Goal: Use online tool/utility: Utilize a website feature to perform a specific function

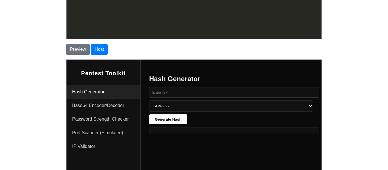
scroll to position [1413, 0]
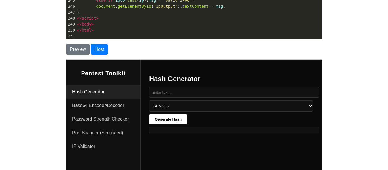
click at [172, 29] on pre "</ html >" at bounding box center [199, 30] width 246 height 6
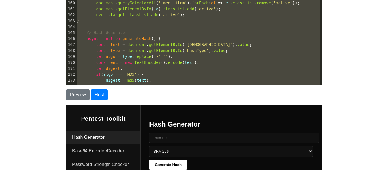
scroll to position [758, 0]
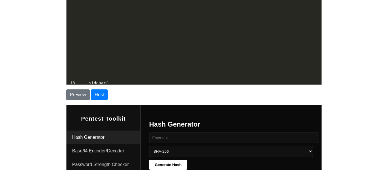
type textarea "<!DOCTYPE html> <html lang="en"> <head> <meta charset="UTF-8"> <meta name="view…"
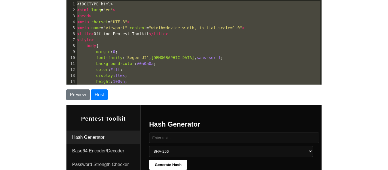
drag, startPoint x: 151, startPoint y: 82, endPoint x: 68, endPoint y: -21, distance: 132.3
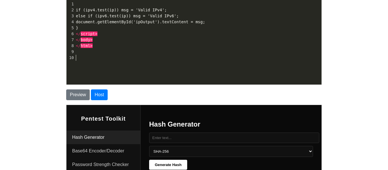
type textarea "if (ipv4.test(ip)) msg = 'Valid IPv4'; else if (ipv6.test(ip)) msg = 'Valid IPv…"
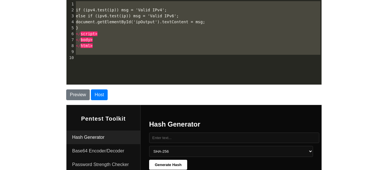
drag, startPoint x: 100, startPoint y: 56, endPoint x: 73, endPoint y: -20, distance: 80.5
click at [73, 0] on html "CodeTester Assessment Tool Widget Contact Dashboard Logout Enter your HTML code…" at bounding box center [194, 111] width 388 height 315
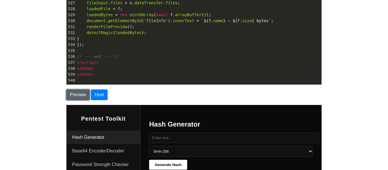
click at [72, 95] on button "Preview" at bounding box center [78, 94] width 24 height 11
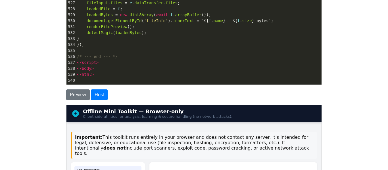
click at [37, 90] on body "CodeTester Assessment Tool Widget Contact Dashboard Logout Enter your HTML code…" at bounding box center [194, 105] width 388 height 302
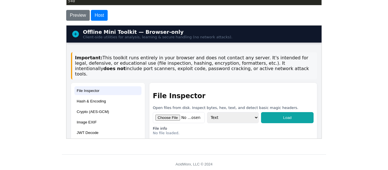
click at [195, 69] on div "Important: This toolkit runs entirely in your browser and does not contact any …" at bounding box center [194, 65] width 246 height 27
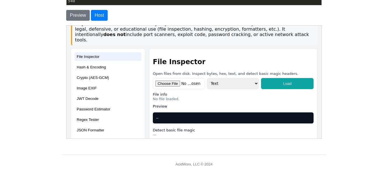
click at [89, 64] on button "Hash & Encoding" at bounding box center [107, 66] width 67 height 9
click at [90, 63] on button "Hash & Encoding" at bounding box center [107, 66] width 67 height 9
click at [369, 59] on body "CodeTester Assessment Tool Widget Contact Dashboard Logout Enter your HTML code…" at bounding box center [194, 25] width 388 height 302
click at [97, 83] on button "Image EXIF" at bounding box center [107, 87] width 67 height 9
click at [89, 73] on button "Crypto (AES-GCM)" at bounding box center [107, 77] width 67 height 9
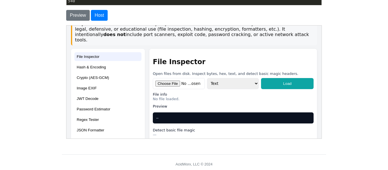
click at [231, 79] on select "Text Hex Bytes (uint8)" at bounding box center [233, 83] width 52 height 11
select select "hex"
click at [207, 78] on select "Text Hex Bytes (uint8)" at bounding box center [233, 83] width 52 height 11
click at [83, 62] on button "Hash & Encoding" at bounding box center [107, 66] width 67 height 9
click at [271, 59] on h2 "File Inspector" at bounding box center [232, 62] width 161 height 8
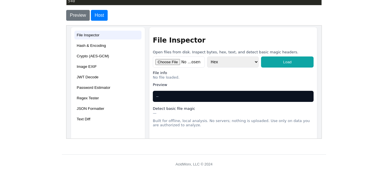
scroll to position [57, 0]
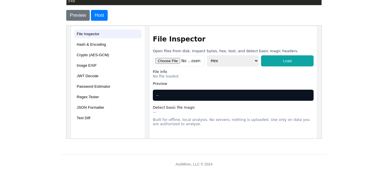
click at [83, 113] on button "Text Diff" at bounding box center [107, 117] width 67 height 9
click at [84, 103] on button "JSON Formatter" at bounding box center [107, 107] width 67 height 9
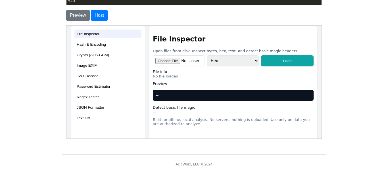
click at [84, 103] on button "JSON Formatter" at bounding box center [107, 107] width 67 height 9
click at [110, 61] on button "Image EXIF" at bounding box center [107, 65] width 67 height 9
click at [57, 40] on body "CodeTester Assessment Tool Widget Contact Dashboard Logout Enter your HTML code…" at bounding box center [194, 25] width 388 height 302
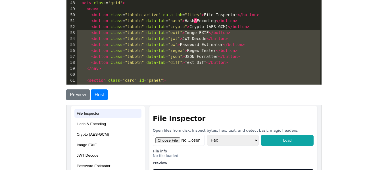
scroll to position [210, 0]
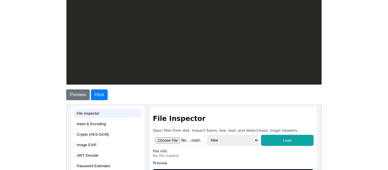
type textarea "<!doctype html> <html lang="en"> <head> <meta charset="utf-8" /> <meta name="vi…"
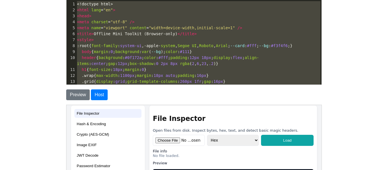
drag, startPoint x: 82, startPoint y: 34, endPoint x: 64, endPoint y: -32, distance: 68.1
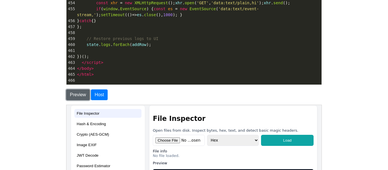
click at [77, 93] on button "Preview" at bounding box center [78, 94] width 24 height 11
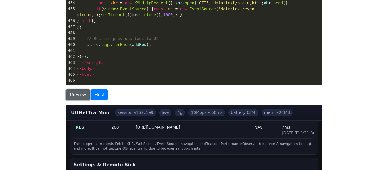
click at [77, 93] on button "Preview" at bounding box center [78, 94] width 24 height 11
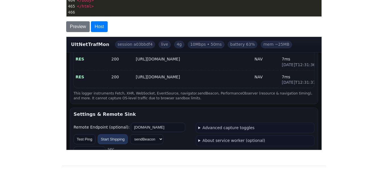
click at [187, 45] on span "10Mbps • 50ms" at bounding box center [205, 44] width 37 height 7
click at [133, 71] on div "RES 200 [URL][DOMAIN_NAME] NAV 12ms [DATE]T12:40:25.620Z RES 200 [URL][DOMAIN_N…" at bounding box center [194, 61] width 240 height 51
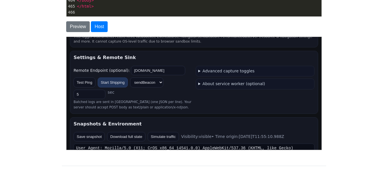
click at [108, 83] on button "Start Shipping" at bounding box center [112, 82] width 30 height 10
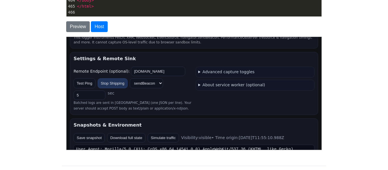
click at [116, 84] on button "Stop Shipping" at bounding box center [112, 83] width 30 height 10
click at [116, 84] on button "Start Shipping" at bounding box center [112, 83] width 30 height 10
click at [156, 85] on select "sendBeacon fetch" at bounding box center [145, 83] width 33 height 10
click at [186, 97] on div "Test Ping Stop Shipping sendBeacon fetch 5 sec" at bounding box center [132, 89] width 119 height 22
click at [215, 75] on summary "Advanced capture toggles" at bounding box center [255, 72] width 114 height 6
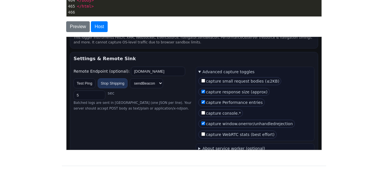
click at [210, 71] on summary "Advanced capture toggles" at bounding box center [255, 72] width 114 height 6
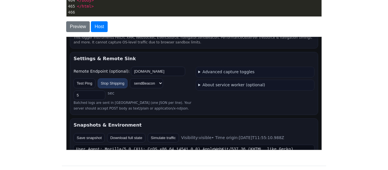
click at [218, 79] on div "Advanced capture toggles capture small request bodies (≤2KB) capture response s…" at bounding box center [254, 88] width 119 height 44
click at [219, 83] on summary "About service worker (optional)" at bounding box center [255, 85] width 114 height 6
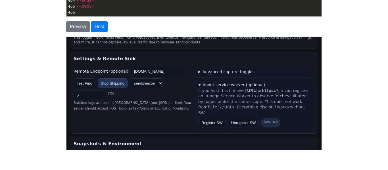
click at [219, 84] on summary "About service worker (optional)" at bounding box center [255, 85] width 114 height 6
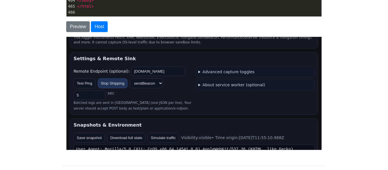
click at [180, 96] on div "Test Ping Stop Shipping sendBeacon fetch 5 sec" at bounding box center [132, 89] width 119 height 22
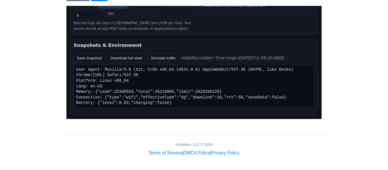
click at [89, 76] on pre "User Agent: Mozilla/5.0 (X11; CrOS x86_64 14541.0.0) AppleWebKit/537.36 (KHTML,…" at bounding box center [193, 86] width 241 height 43
click at [120, 98] on pre "User Agent: Mozilla/5.0 (X11; CrOS x86_64 14541.0.0) AppleWebKit/537.36 (KHTML,…" at bounding box center [193, 86] width 241 height 43
click at [133, 91] on pre "User Agent: Mozilla/5.0 (X11; CrOS x86_64 14541.0.0) AppleWebKit/537.36 (KHTML,…" at bounding box center [193, 86] width 241 height 43
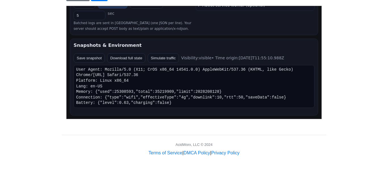
click at [133, 91] on pre "User Agent: Mozilla/5.0 (X11; CrOS x86_64 14541.0.0) AppleWebKit/537.36 (KHTML,…" at bounding box center [193, 86] width 241 height 43
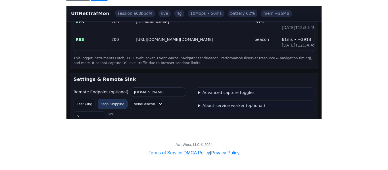
scroll to position [2732, 0]
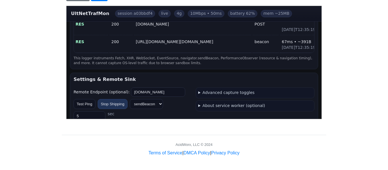
click at [204, 69] on section "Pause Resume Clear Export JSON Export CSV Export HAR All Types FETCH XHR RES WS…" at bounding box center [194, 16] width 248 height 106
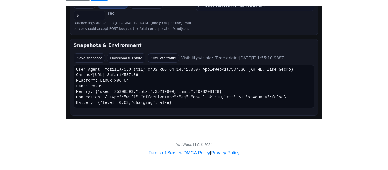
scroll to position [3150, 0]
click at [121, 81] on pre "User Agent: Mozilla/5.0 (X11; CrOS x86_64 14541.0.0) AppleWebKit/537.36 (KHTML,…" at bounding box center [193, 86] width 241 height 43
click at [163, 56] on button "Simulate traffic" at bounding box center [162, 57] width 31 height 9
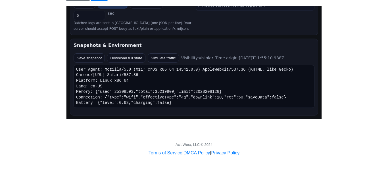
click at [123, 57] on button "Download full state" at bounding box center [126, 57] width 38 height 9
click at [100, 79] on pre "User Agent: Mozilla/5.0 (X11; CrOS x86_64 14541.0.0) AppleWebKit/537.36 (KHTML,…" at bounding box center [193, 86] width 241 height 43
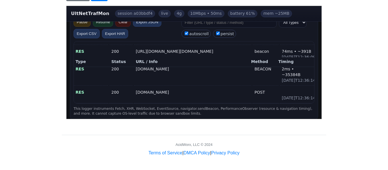
scroll to position [3591, 0]
click at [290, 24] on select "All Types FETCH XHR RES WS SSE ERR" at bounding box center [293, 22] width 28 height 10
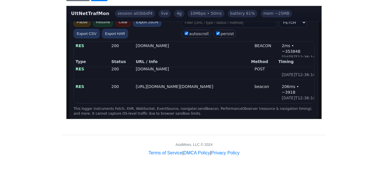
click at [279, 17] on select "All Types FETCH XHR RES WS SSE ERR" at bounding box center [293, 22] width 28 height 10
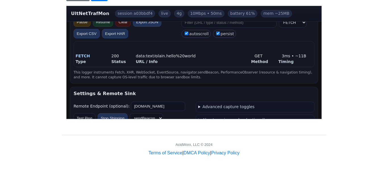
click at [192, 75] on section "Pause Resume Clear Export JSON Export CSV Export HAR All Types FETCH XHR RES WS…" at bounding box center [194, 48] width 248 height 70
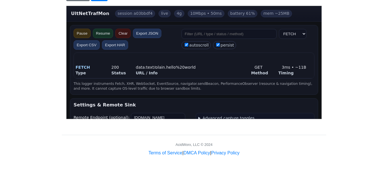
scroll to position [11, 0]
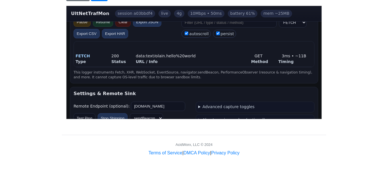
click at [301, 21] on select "All Types FETCH XHR RES WS SSE ERR" at bounding box center [293, 22] width 28 height 10
click at [279, 17] on select "All Types FETCH XHR RES WS SSE ERR" at bounding box center [293, 22] width 28 height 10
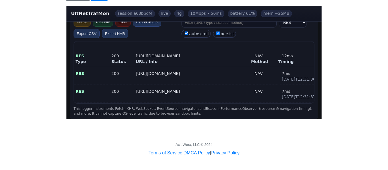
click at [229, 49] on div "Type Status URL / Info Method Timing RES 200 [URL][DOMAIN_NAME] NAV 12ms [DATE]…" at bounding box center [193, 72] width 241 height 63
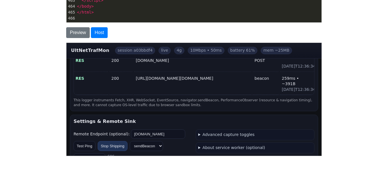
scroll to position [103, 0]
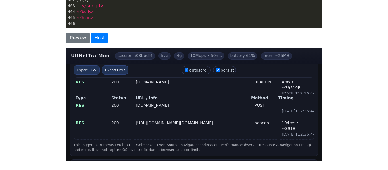
scroll to position [0, 0]
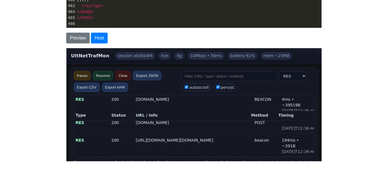
click at [293, 79] on select "All Types FETCH XHR RES WS SSE ERR" at bounding box center [293, 76] width 28 height 10
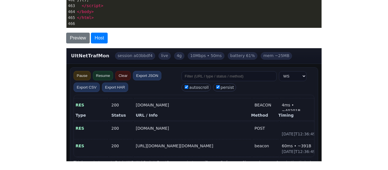
click at [279, 71] on select "All Types FETCH XHR RES WS SSE ERR" at bounding box center [293, 76] width 28 height 10
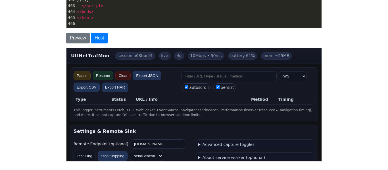
click at [291, 77] on select "All Types FETCH XHR RES WS SSE ERR" at bounding box center [293, 76] width 28 height 10
click at [279, 71] on select "All Types FETCH XHR RES WS SSE ERR" at bounding box center [293, 76] width 28 height 10
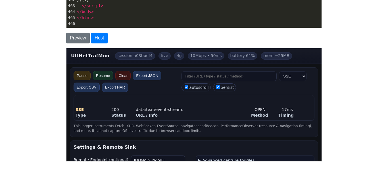
click at [298, 76] on select "All Types FETCH XHR RES WS SSE ERR" at bounding box center [293, 76] width 28 height 10
select select "ERR"
click at [279, 71] on select "All Types FETCH XHR RES WS SSE ERR" at bounding box center [293, 76] width 28 height 10
click at [224, 107] on div "data:text/event-stream," at bounding box center [192, 110] width 114 height 6
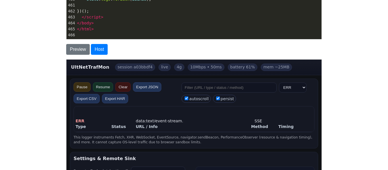
click at [188, 104] on section "Pause Resume Clear Export JSON Export CSV Export HAR All Types FETCH XHR RES WS…" at bounding box center [194, 113] width 248 height 70
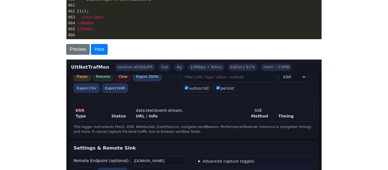
scroll to position [11, 0]
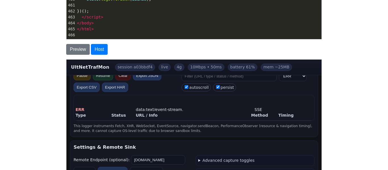
click at [169, 47] on div "Preview Host" at bounding box center [194, 49] width 264 height 11
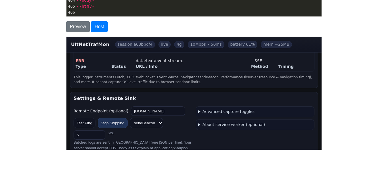
scroll to position [48, 0]
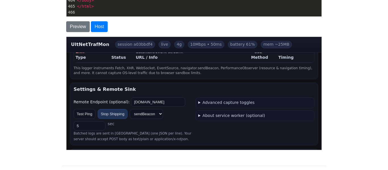
drag, startPoint x: 152, startPoint y: 144, endPoint x: 121, endPoint y: 145, distance: 31.2
click at [121, 141] on div "Remote Endpoint (optional): [DOMAIN_NAME] Test Ping Stop Shipping sendBeacon fe…" at bounding box center [132, 119] width 119 height 44
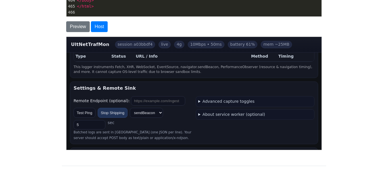
paste input "[URL][DOMAIN_NAME]"
type input "[URL][DOMAIN_NAME]"
click at [114, 118] on button "Stop Shipping" at bounding box center [112, 113] width 30 height 10
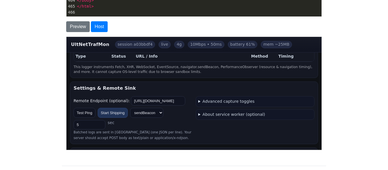
click at [114, 118] on button "Start Shipping" at bounding box center [112, 113] width 30 height 10
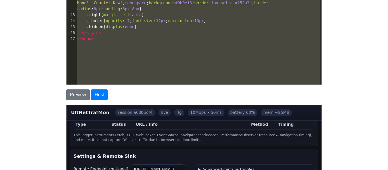
scroll to position [156, 0]
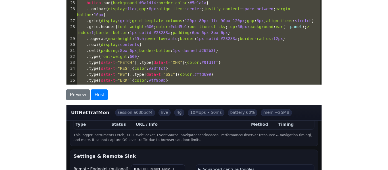
type textarea "<!LOREMIP dolo> <sita cons="ad"> <elit> <sedd eiusmod="tem-9" /> <inci utla="et…"
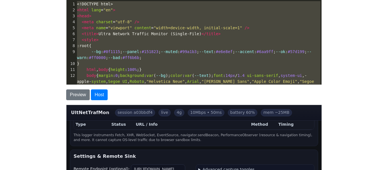
drag, startPoint x: 100, startPoint y: 7, endPoint x: 63, endPoint y: -34, distance: 55.5
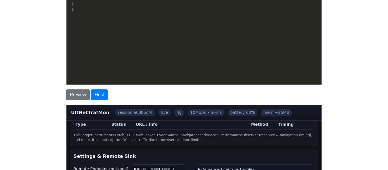
scroll to position [2862, 0]
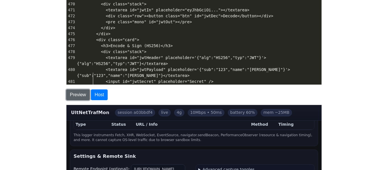
click at [78, 90] on button "Preview" at bounding box center [78, 94] width 24 height 11
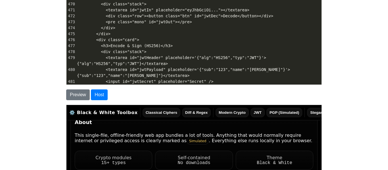
click at [34, 105] on body "CodeTester Assessment Tool Widget Contact Dashboard Logout Enter your HTML code…" at bounding box center [194, 105] width 388 height 302
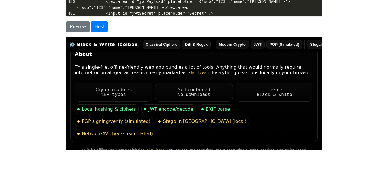
click at [150, 46] on button "Classical Ciphers" at bounding box center [161, 43] width 38 height 9
click at [182, 44] on button "Diff & Regex" at bounding box center [196, 43] width 29 height 9
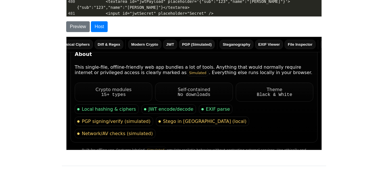
click at [182, 43] on button "PGP (Simulated)" at bounding box center [197, 43] width 36 height 9
click at [227, 42] on button "Steganography" at bounding box center [236, 43] width 34 height 9
click at [255, 43] on button "EXIF Viewer" at bounding box center [269, 43] width 28 height 9
click at [189, 90] on div "Self-contained" at bounding box center [193, 89] width 69 height 5
click at [121, 92] on div "15+ types" at bounding box center [113, 94] width 69 height 5
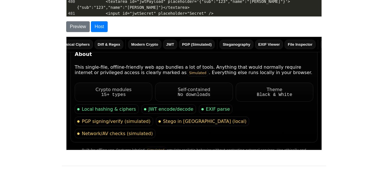
click at [107, 109] on span "Local hashing & ciphers" at bounding box center [106, 108] width 64 height 9
click at [284, 44] on button "File Inspector" at bounding box center [299, 43] width 31 height 9
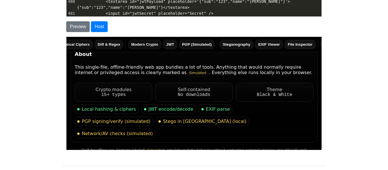
click at [284, 44] on button "File Inspector" at bounding box center [299, 43] width 31 height 9
